Goal: Understand process/instructions

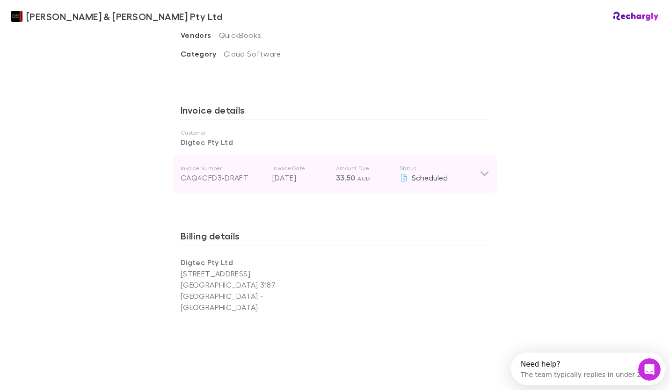
click at [480, 168] on icon at bounding box center [485, 173] width 10 height 11
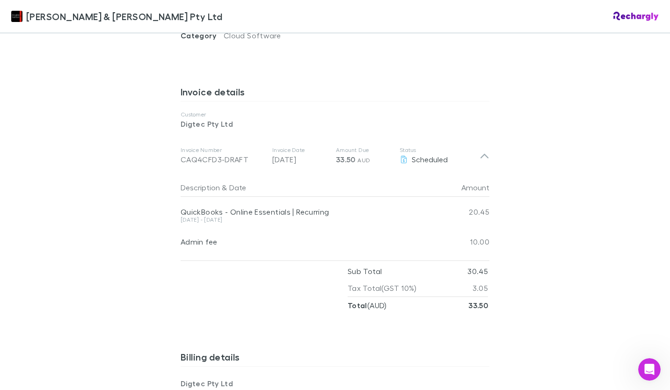
scroll to position [468, 0]
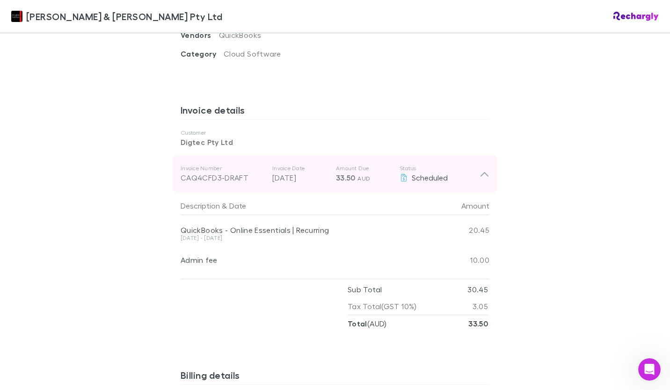
click at [480, 168] on icon at bounding box center [485, 173] width 10 height 11
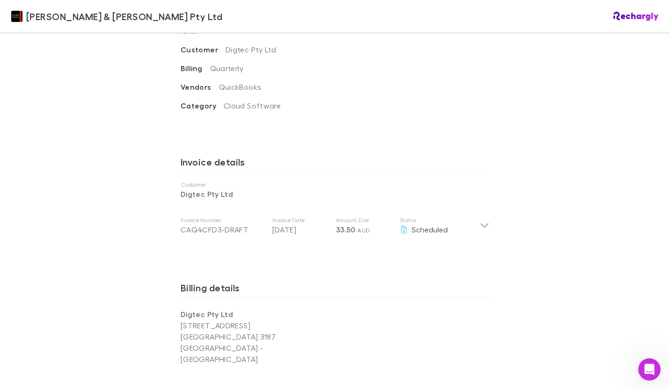
scroll to position [421, 0]
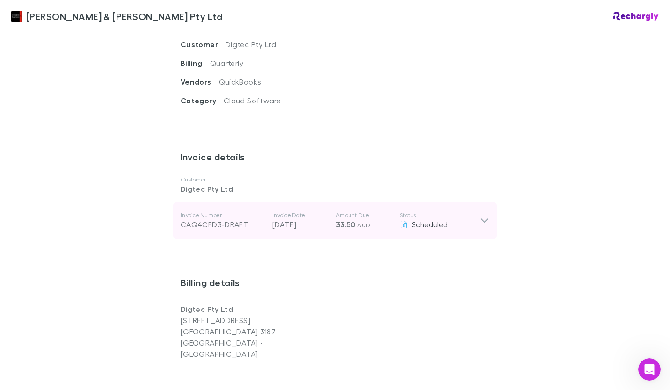
click at [482, 215] on icon at bounding box center [485, 220] width 10 height 11
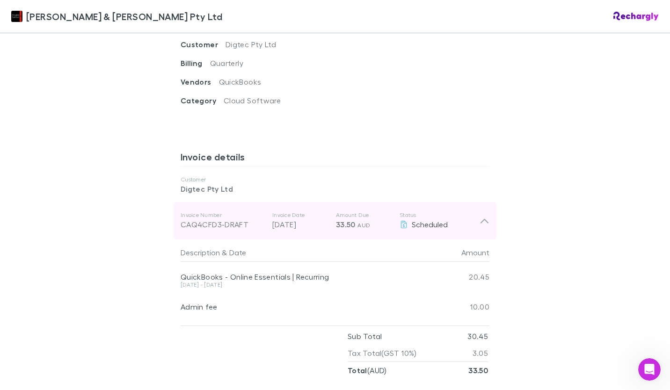
click at [482, 215] on icon at bounding box center [485, 220] width 10 height 11
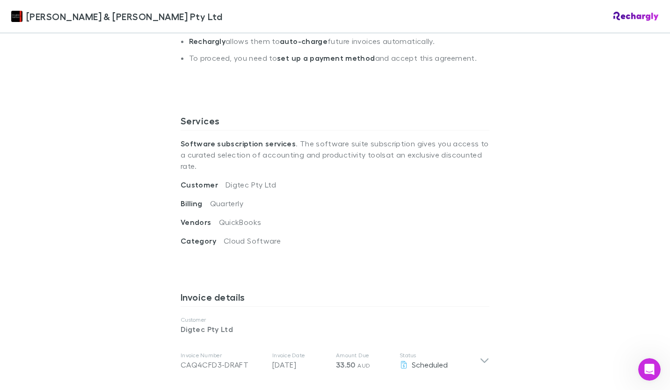
scroll to position [0, 0]
